Goal: Information Seeking & Learning: Find specific fact

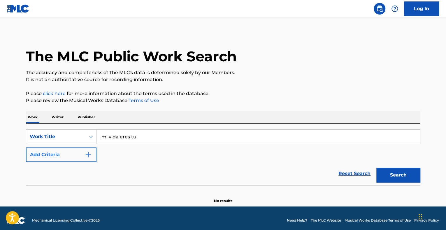
type input "mi vida eres tu"
click at [92, 156] on button "Add Criteria" at bounding box center [61, 155] width 70 height 15
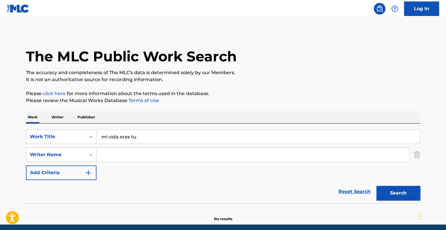
click at [124, 153] on input "Search Form" at bounding box center [252, 155] width 312 height 14
type input "[PERSON_NAME]"
click at [376, 186] on button "Search" at bounding box center [398, 193] width 44 height 15
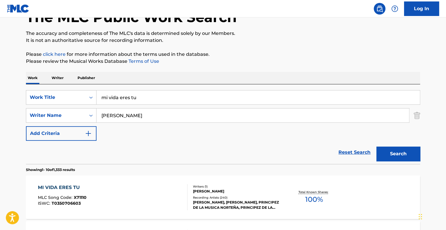
scroll to position [87, 0]
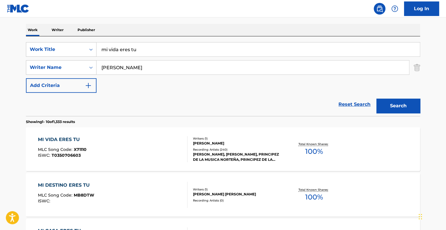
click at [98, 162] on div "MI VIDA ERES TU MLC Song Code : X71110 ISWC : T0350706603" at bounding box center [113, 149] width 150 height 26
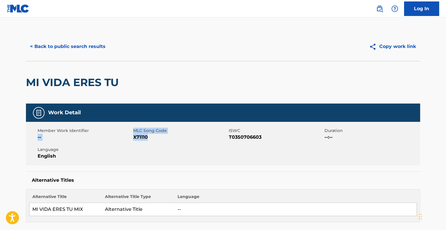
drag, startPoint x: 157, startPoint y: 137, endPoint x: 132, endPoint y: 129, distance: 26.0
click at [132, 129] on div "Member Work Identifier -- MLC Song Code X71110 ISWC T0350706603 Duration --:-- …" at bounding box center [223, 144] width 394 height 44
click at [155, 137] on span "X71110" at bounding box center [180, 137] width 94 height 7
drag, startPoint x: 152, startPoint y: 139, endPoint x: 134, endPoint y: 130, distance: 20.3
click at [134, 130] on div "MLC Song Code X71110" at bounding box center [181, 134] width 96 height 13
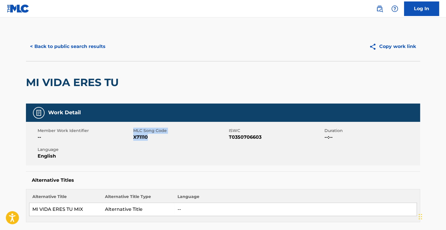
copy div "MLC Song Code X71110"
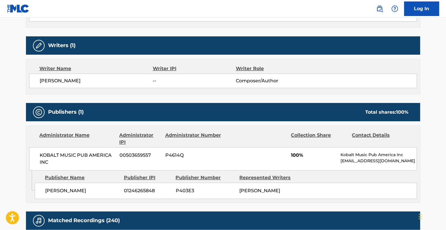
scroll to position [204, 0]
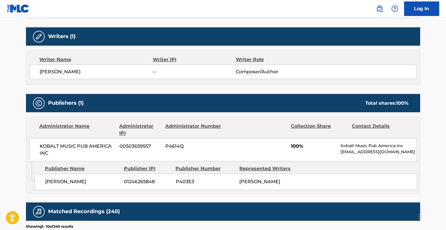
click at [90, 179] on span "[PERSON_NAME]" at bounding box center [82, 182] width 74 height 7
click at [54, 151] on span "KOBALT MUSIC PUB AMERICA INC" at bounding box center [77, 150] width 75 height 14
drag, startPoint x: 54, startPoint y: 74, endPoint x: 38, endPoint y: 74, distance: 15.1
click at [38, 74] on div "[PERSON_NAME] -- Composer/Author" at bounding box center [222, 72] width 387 height 15
copy span "[PERSON_NAME]"
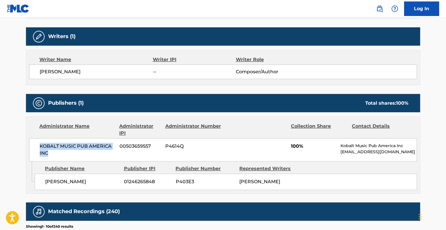
drag, startPoint x: 71, startPoint y: 155, endPoint x: 39, endPoint y: 145, distance: 33.2
click at [40, 145] on span "KOBALT MUSIC PUB AMERICA INC" at bounding box center [77, 150] width 75 height 14
copy span "KOBALT MUSIC PUB AMERICA INC"
drag, startPoint x: 74, startPoint y: 87, endPoint x: 84, endPoint y: 89, distance: 9.7
click at [74, 87] on div "Work Detail Member Work Identifier -- MLC Song Code X71110 ISWC T0350706603 Dur…" at bounding box center [223, 155] width 394 height 511
